Goal: Navigation & Orientation: Find specific page/section

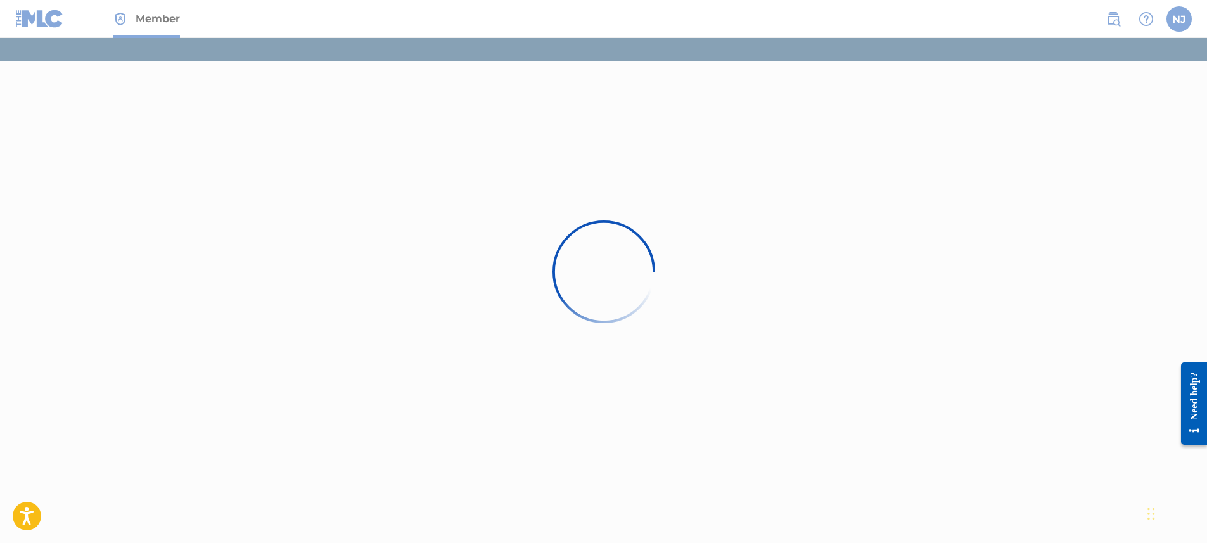
click at [341, 165] on div at bounding box center [603, 271] width 1207 height 543
click at [544, 165] on div at bounding box center [603, 271] width 1207 height 543
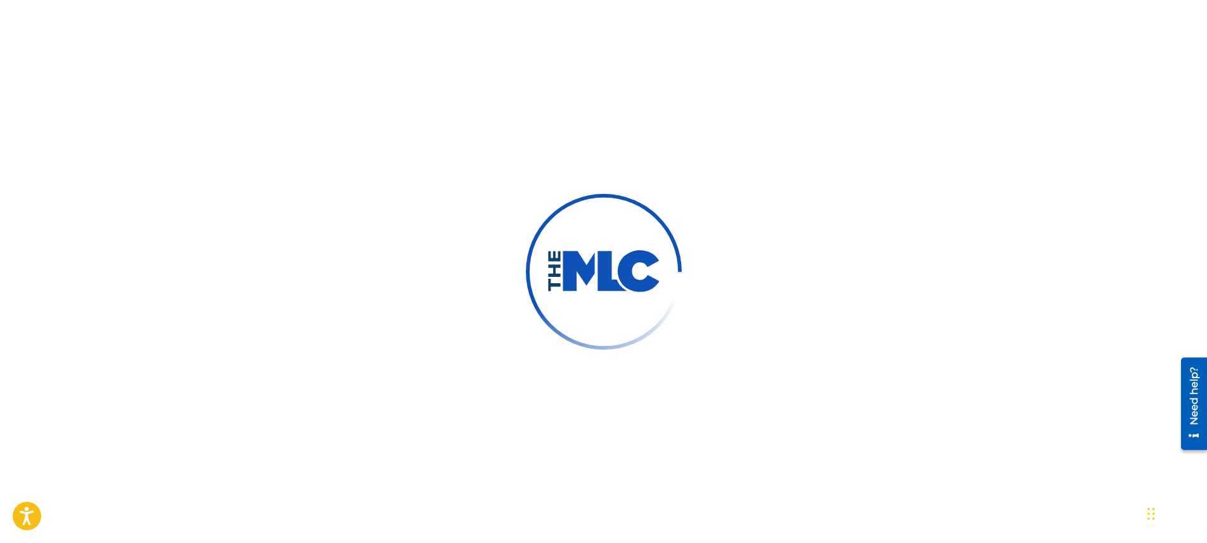
click at [511, 371] on div at bounding box center [603, 271] width 1207 height 543
